Goal: Transaction & Acquisition: Download file/media

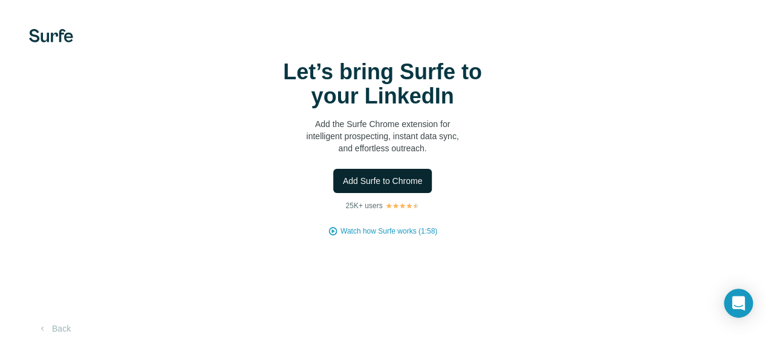
click at [343, 187] on span "Add Surfe to Chrome" at bounding box center [383, 181] width 80 height 12
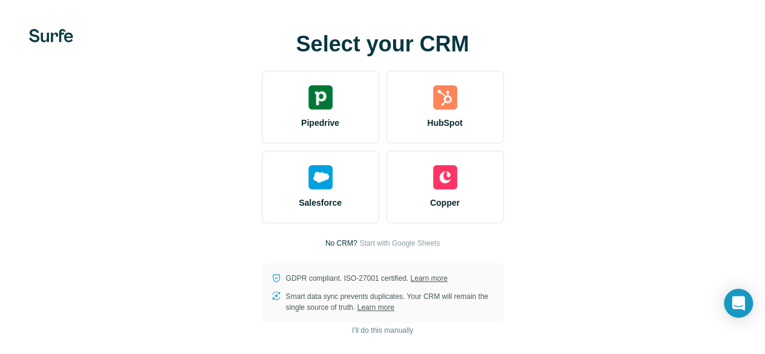
click at [0, 0] on div at bounding box center [0, 0] width 0 height 0
